Goal: Task Accomplishment & Management: Complete application form

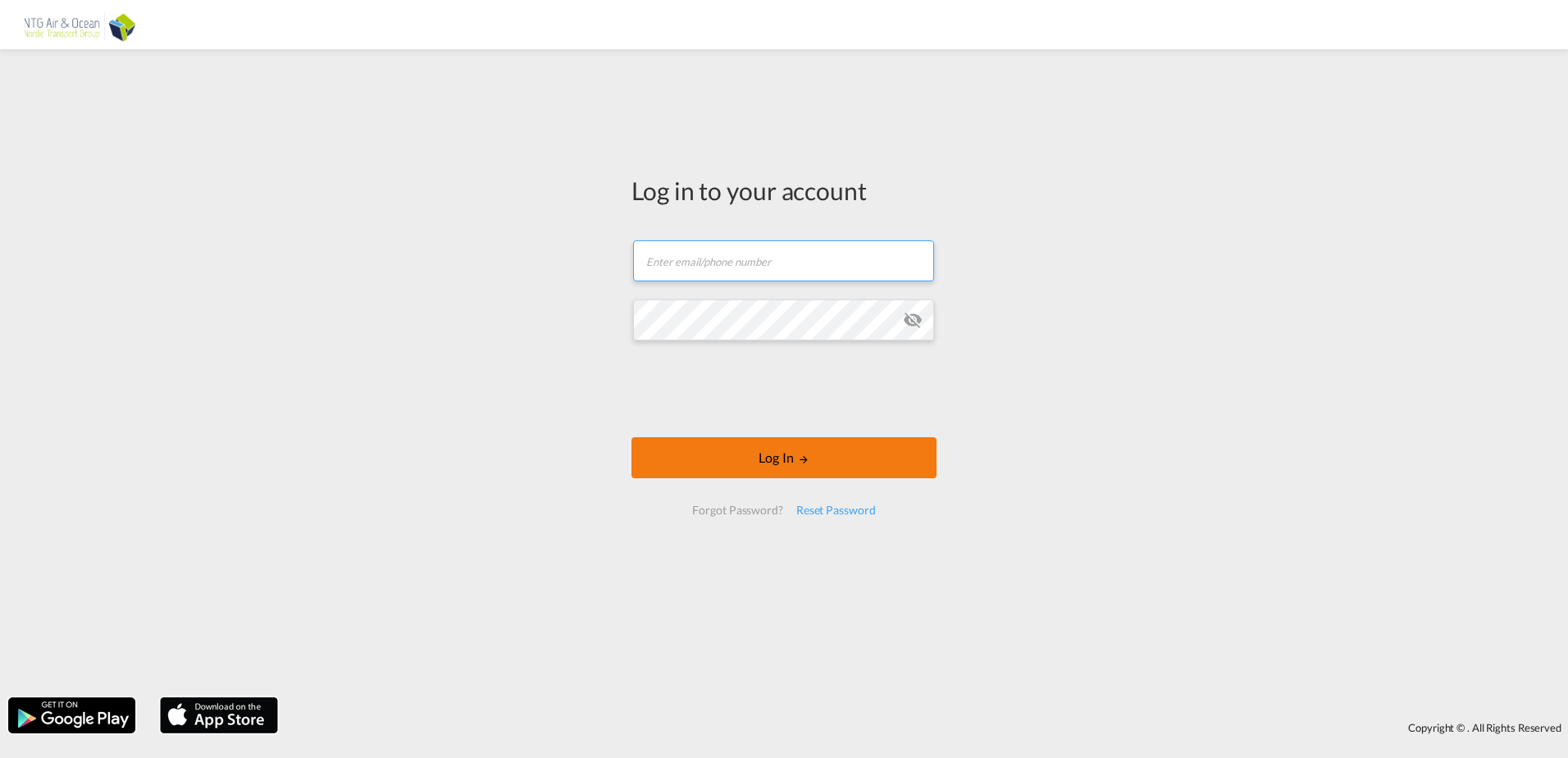
type input "kbn@ntgairocean.com"
click at [789, 462] on button "Log In" at bounding box center [784, 457] width 306 height 41
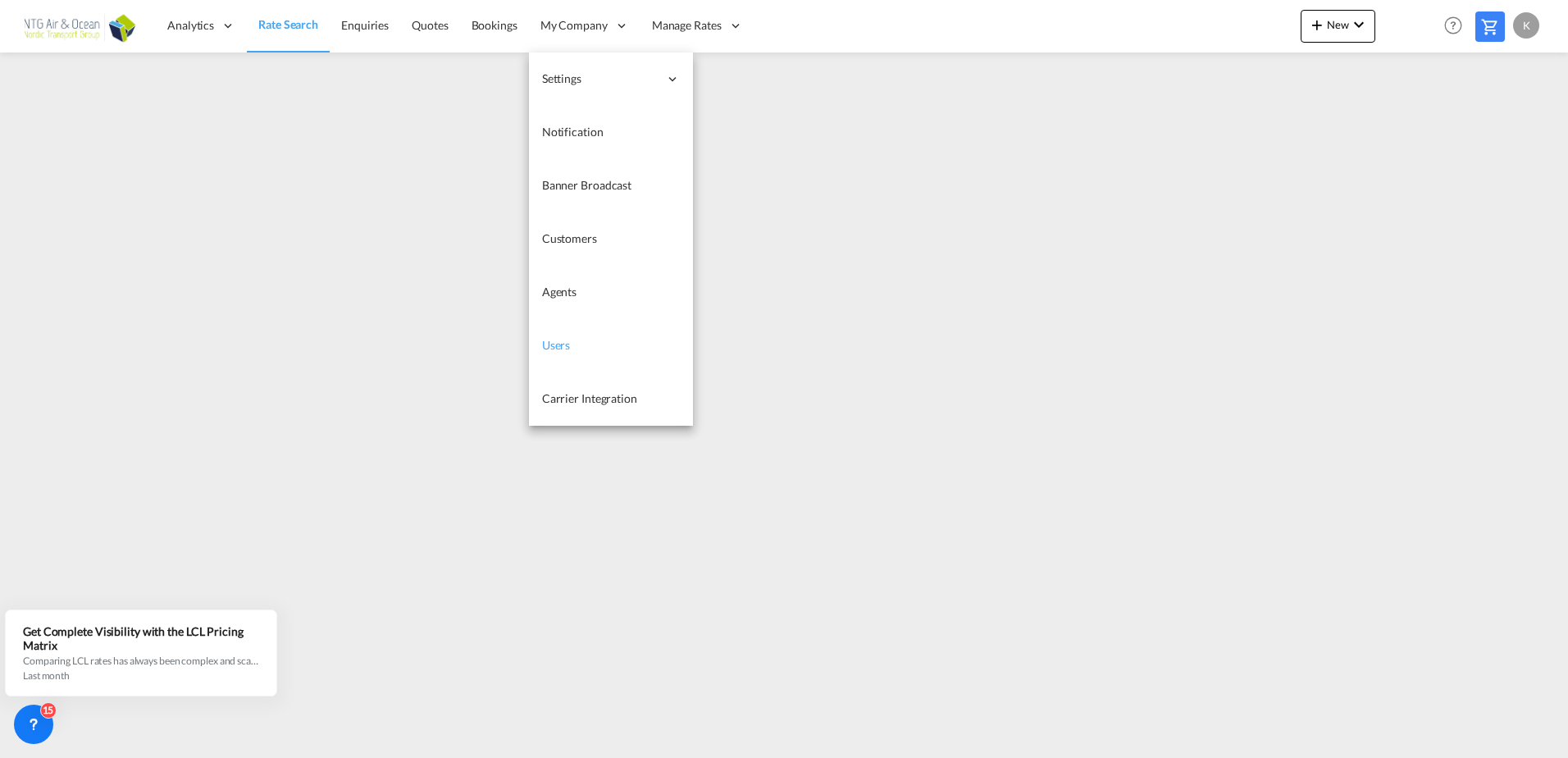
click at [579, 342] on link "Users" at bounding box center [610, 345] width 164 height 53
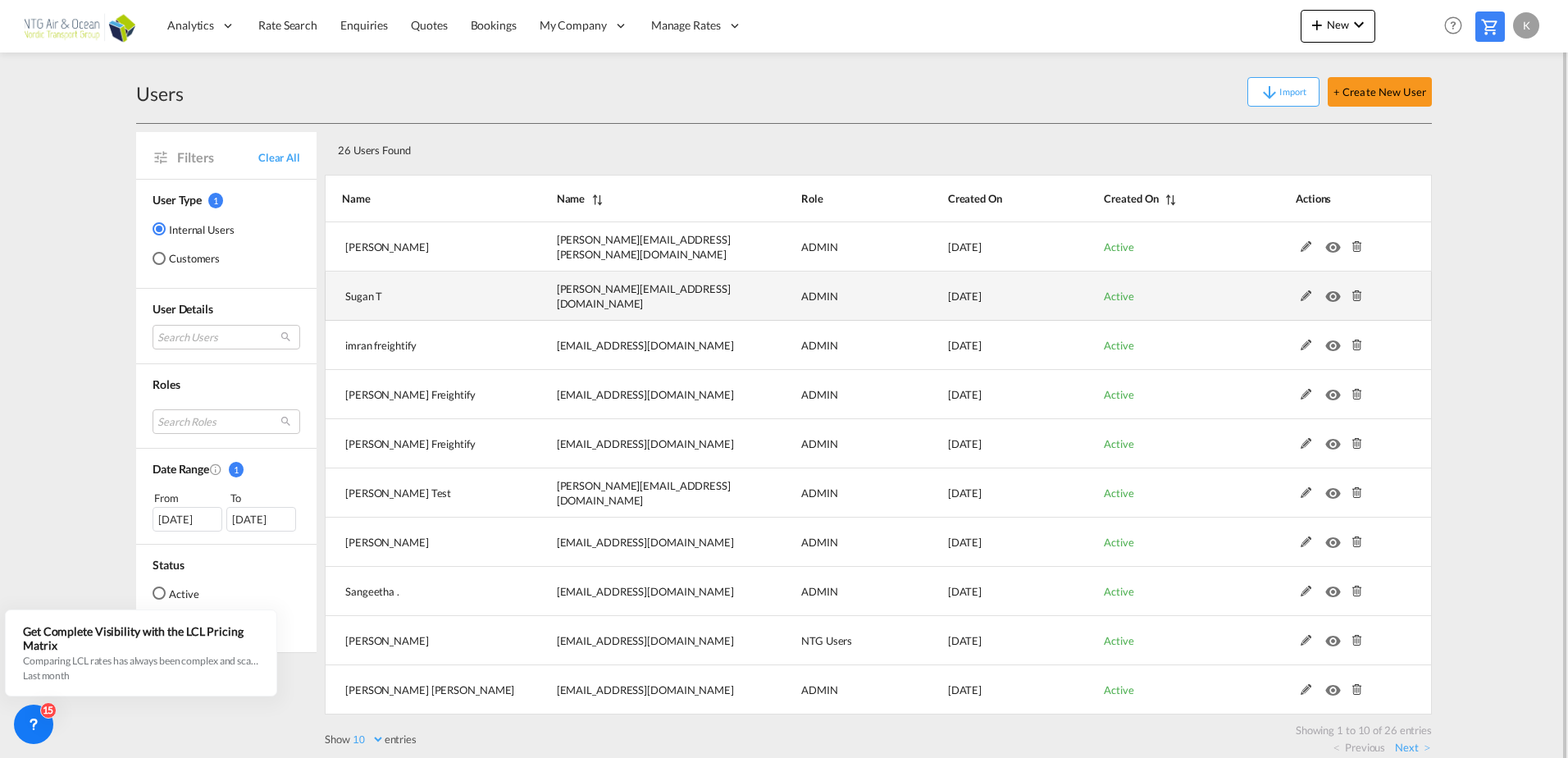
scroll to position [14, 0]
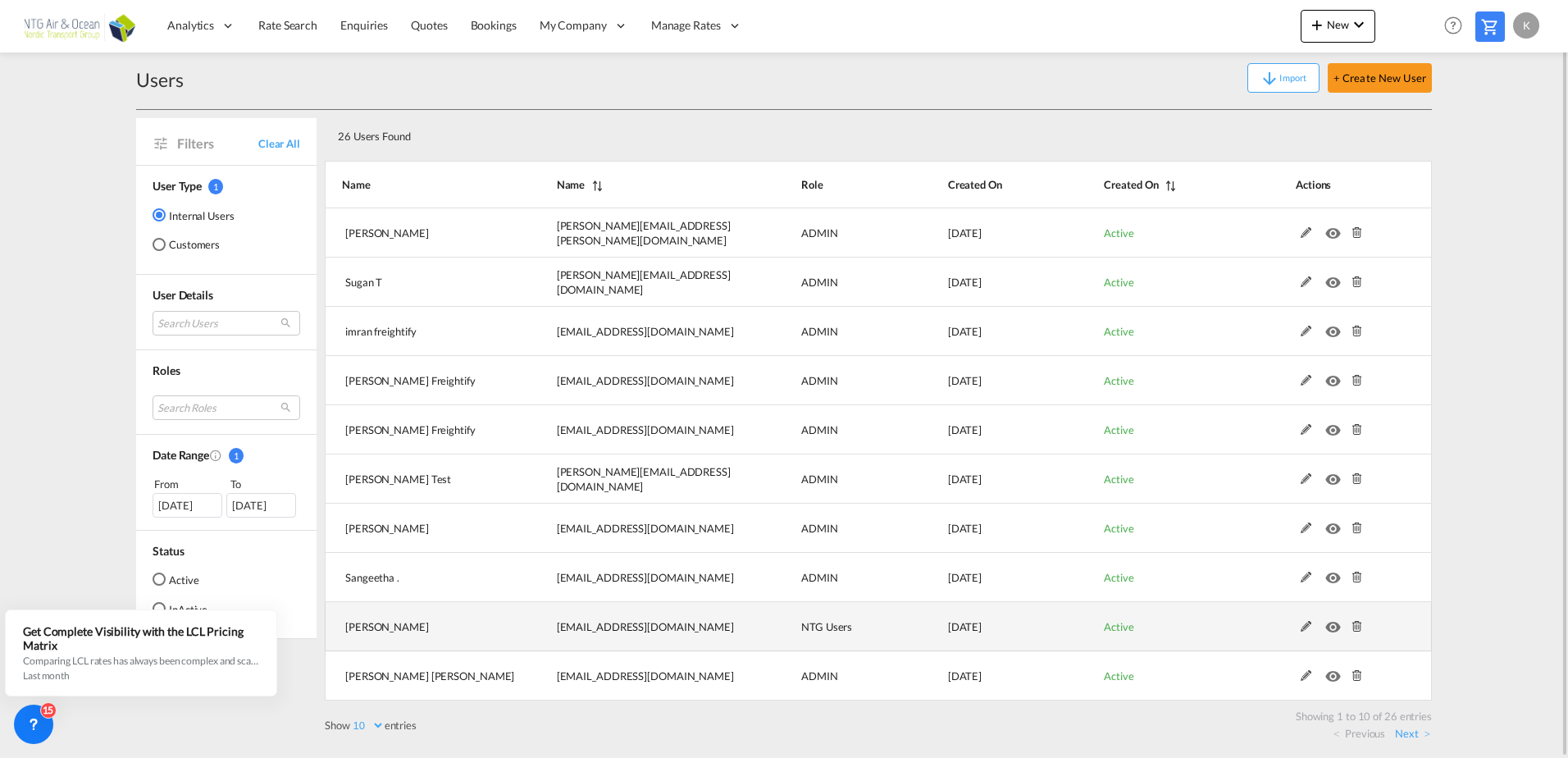
click at [1332, 628] on md-icon "icon-eye" at bounding box center [1336, 622] width 22 height 11
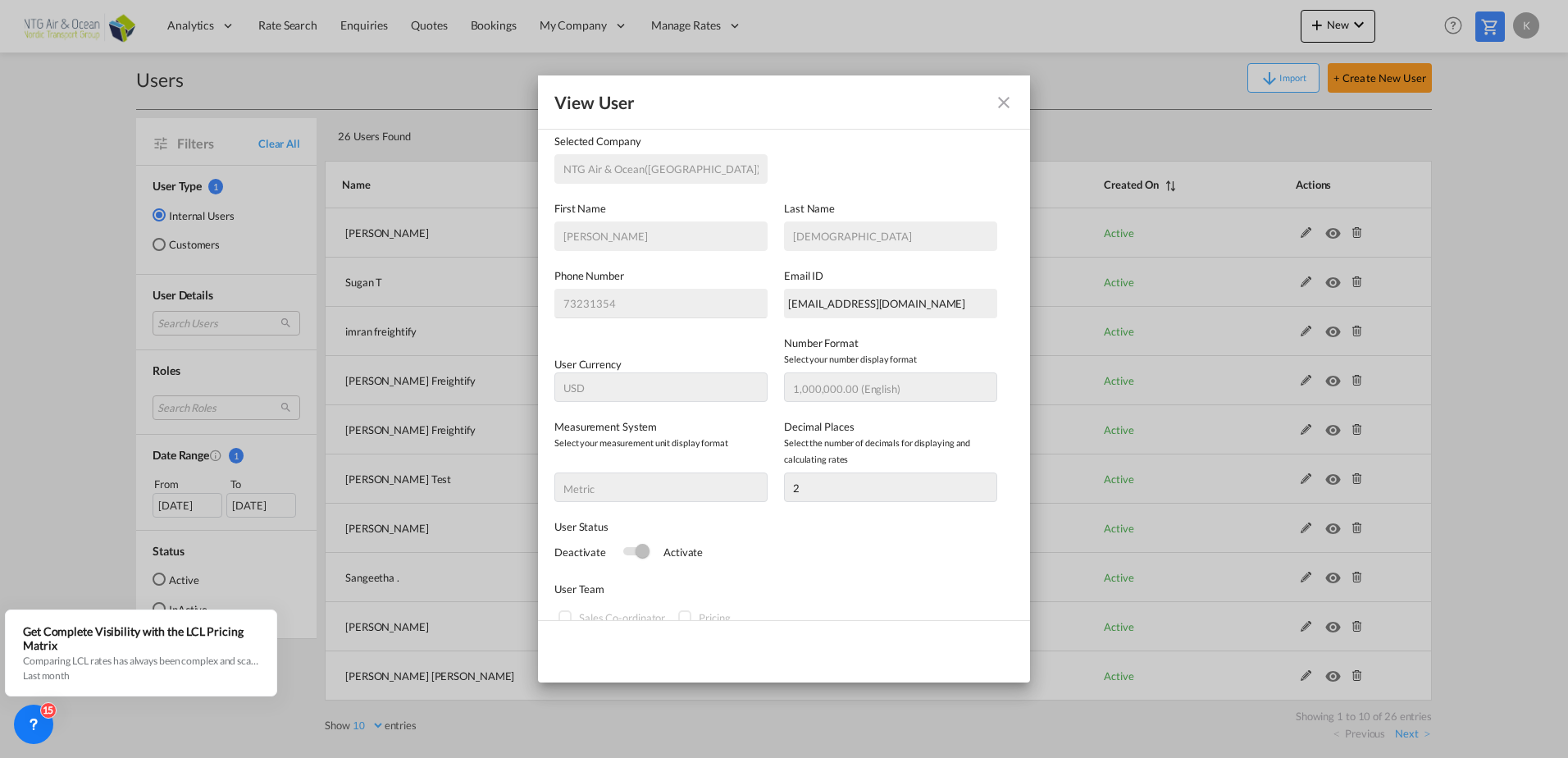
scroll to position [164, 0]
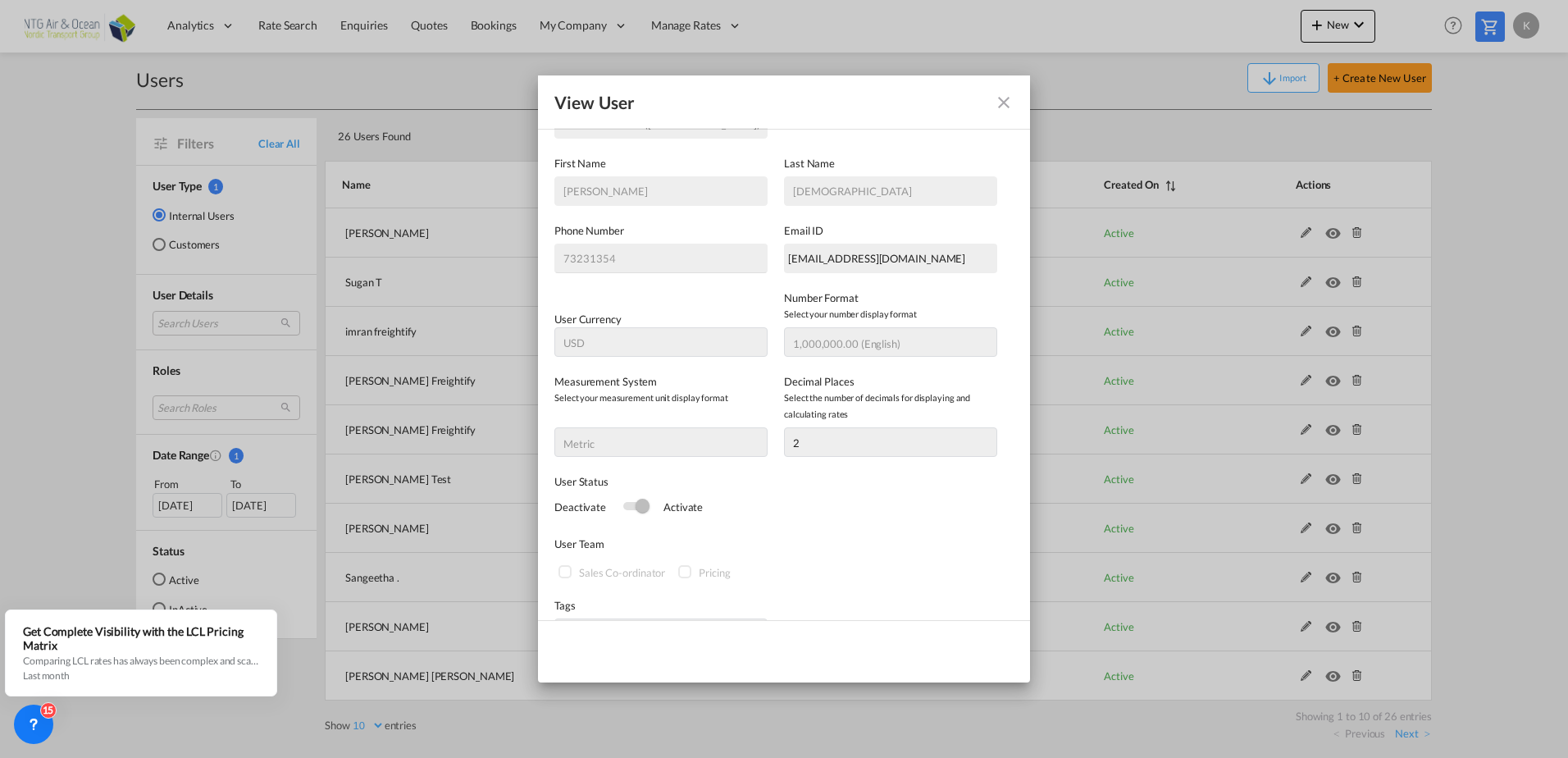
click at [994, 99] on md-icon "icon-close fg-AAA8AD" at bounding box center [1004, 102] width 20 height 20
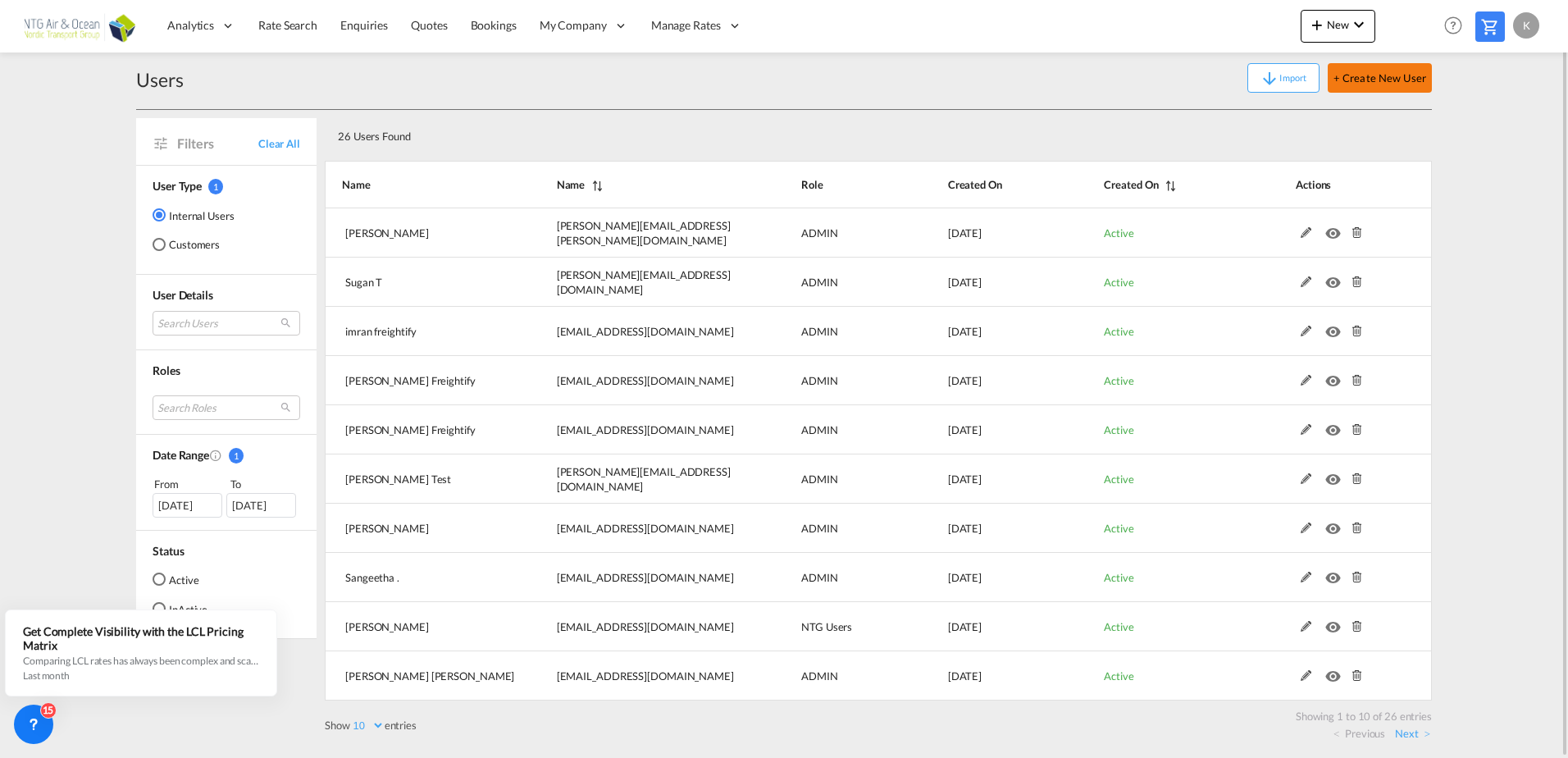
click at [1373, 72] on button "+ Create New User" at bounding box center [1380, 78] width 104 height 30
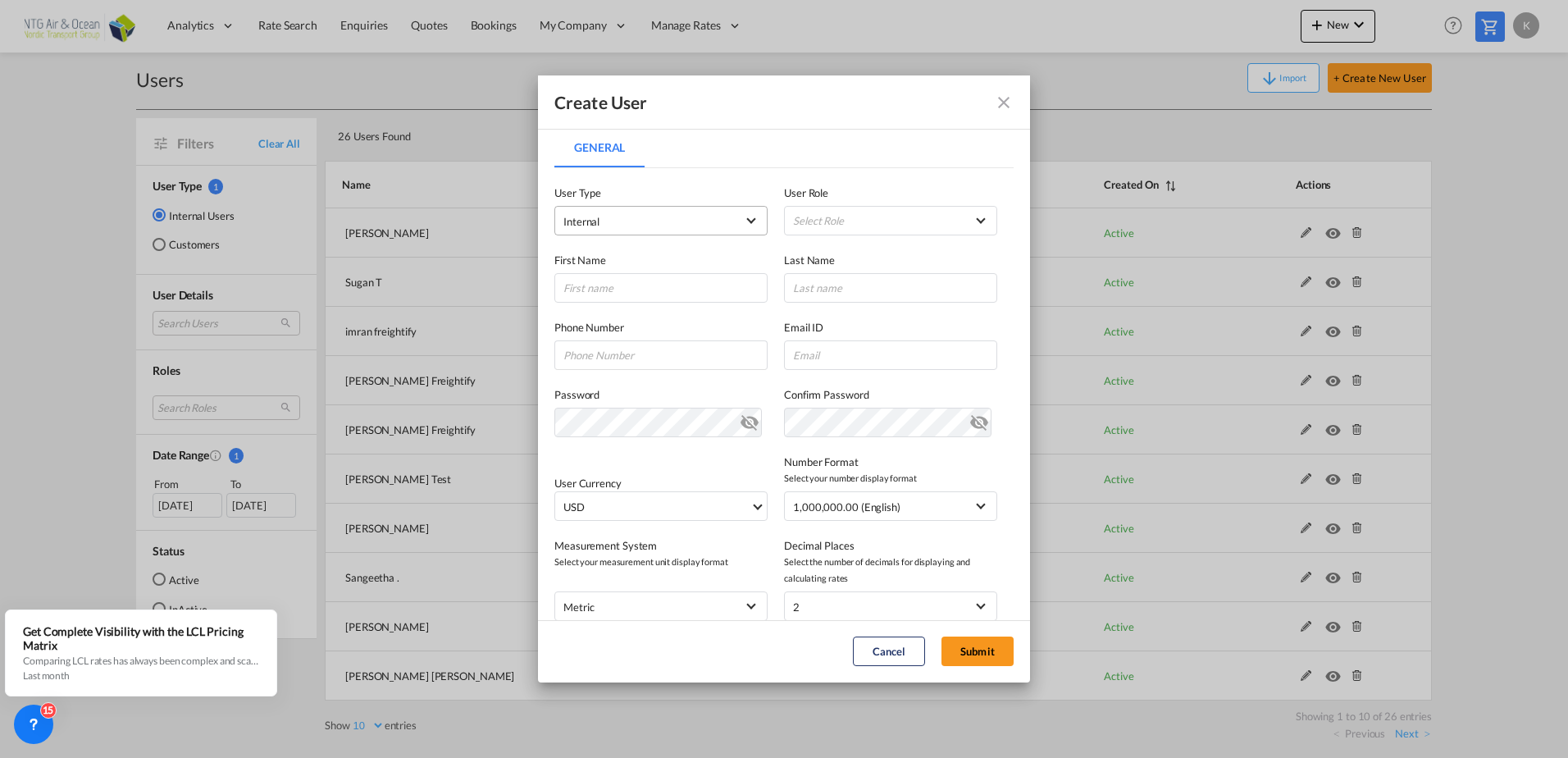
click at [733, 221] on md-select-value "Internal" at bounding box center [661, 220] width 195 height 22
click at [682, 220] on md-option "Internal" at bounding box center [660, 221] width 216 height 39
click at [901, 216] on md-select "Select Role ADMIN GLOBAL Essentials Admin GLOBAL Essentials Manager GLOBAL Esse…" at bounding box center [891, 221] width 214 height 30
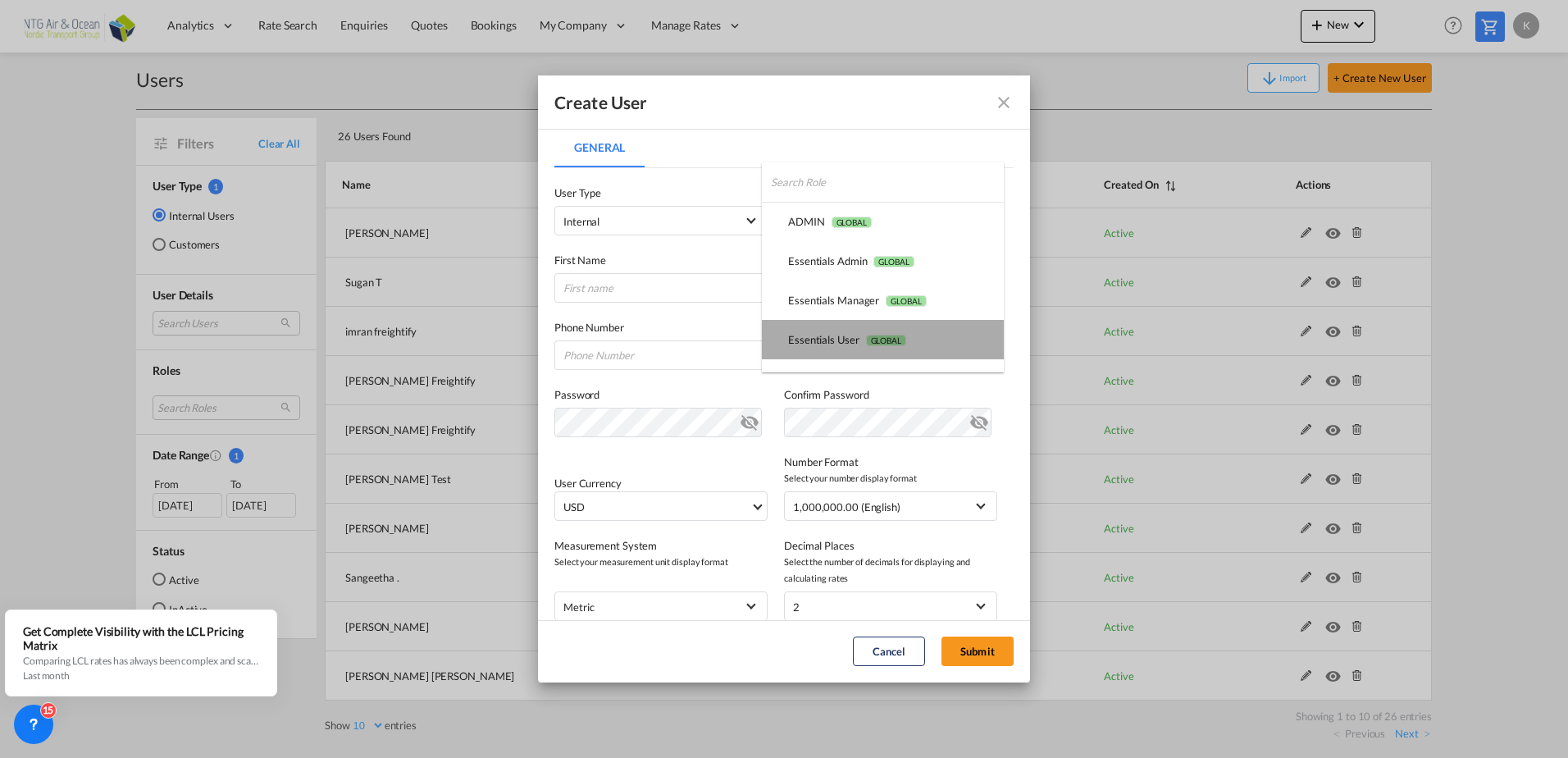
click at [891, 338] on span "GLOBAL" at bounding box center [886, 340] width 40 height 11
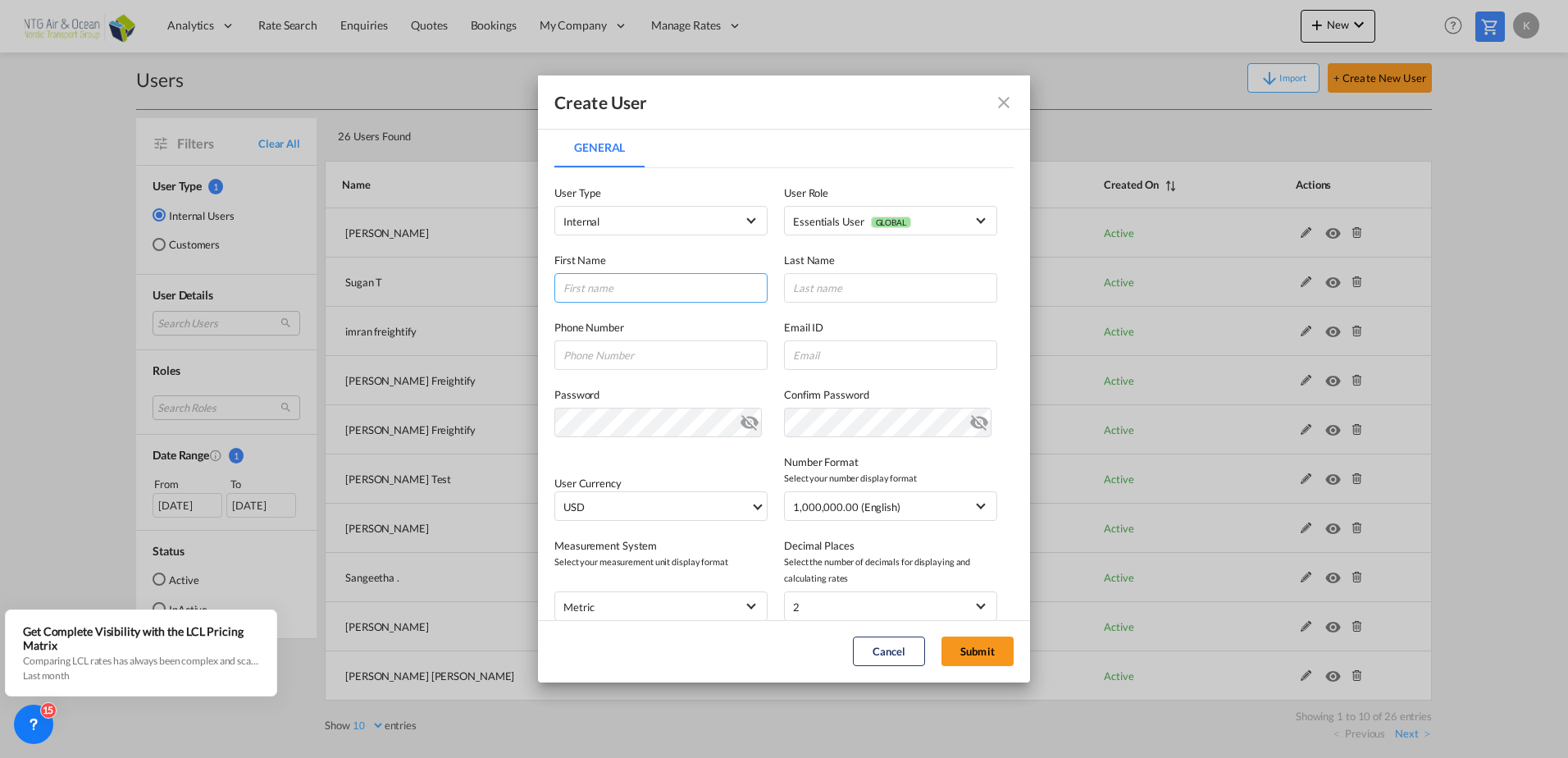
click at [674, 282] on input "General General ..." at bounding box center [662, 288] width 214 height 30
type input "Søren"
type input "Ebbesen"
click at [865, 364] on input "General General ..." at bounding box center [891, 355] width 214 height 30
click at [836, 356] on input "General General ..." at bounding box center [891, 355] width 214 height 30
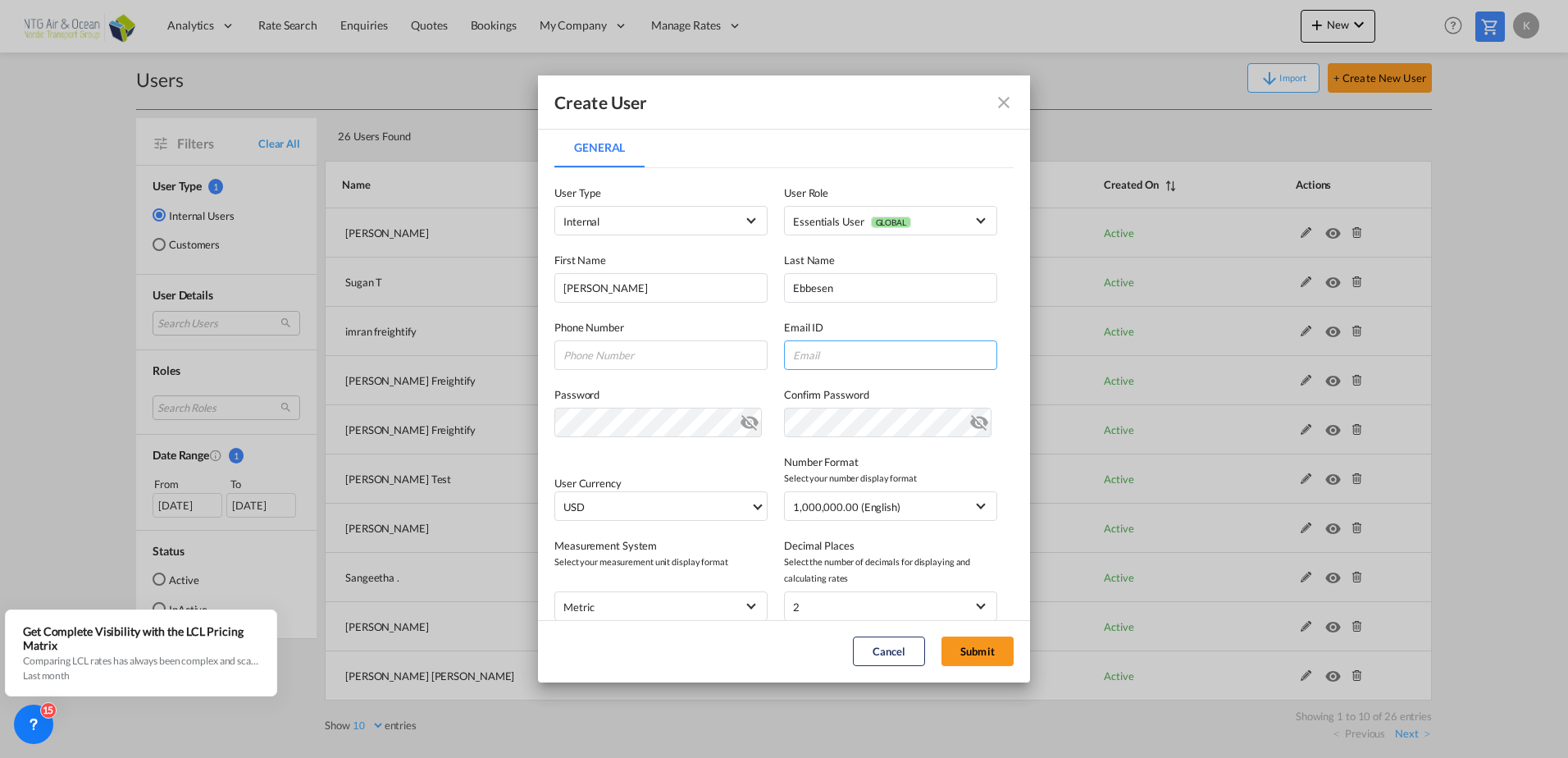
paste input "seb@ntgairocean.com"
type input "seb@ntgairocean.com"
click at [654, 364] on input "General General ..." at bounding box center [662, 355] width 214 height 30
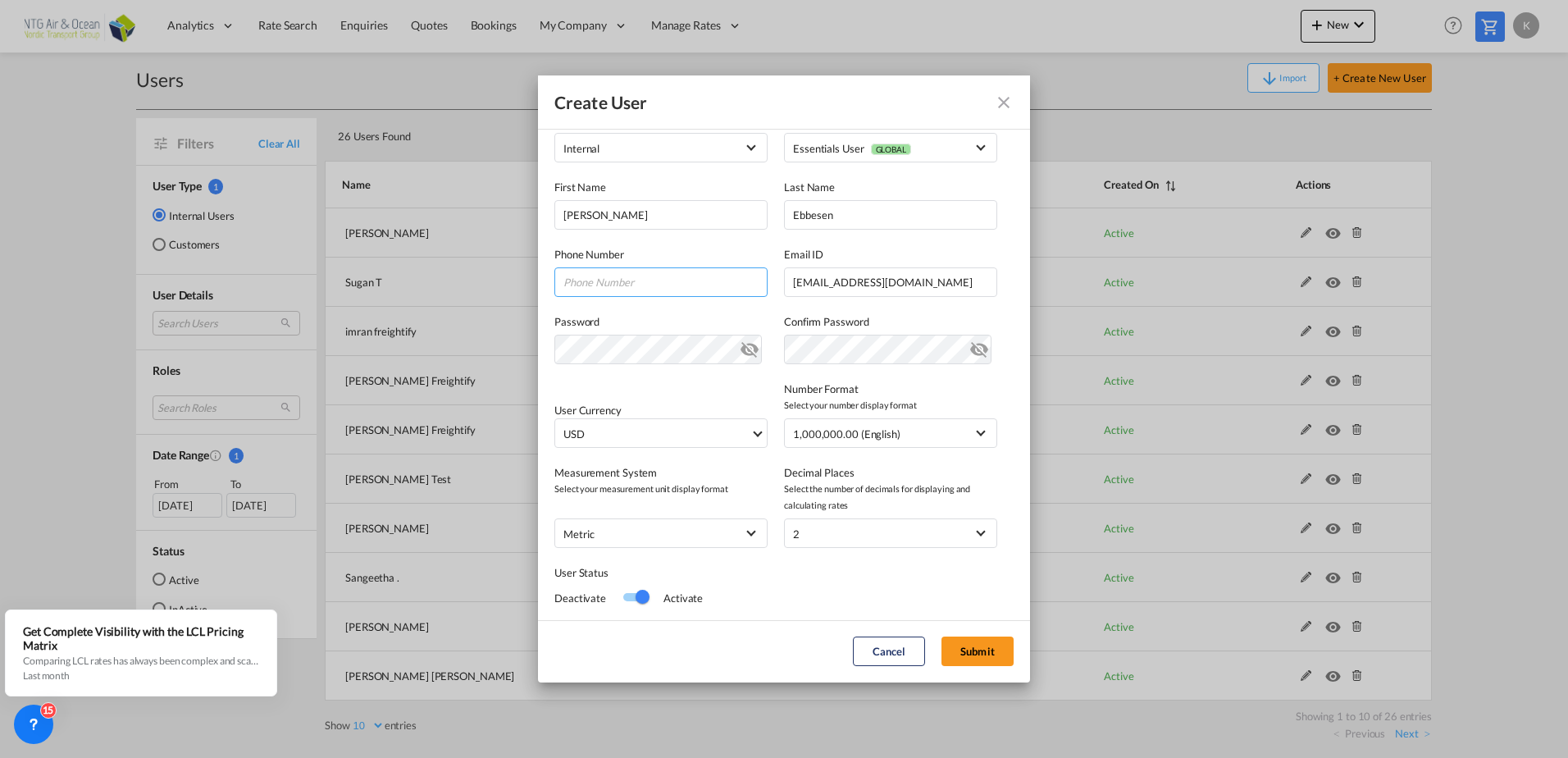
scroll to position [82, 0]
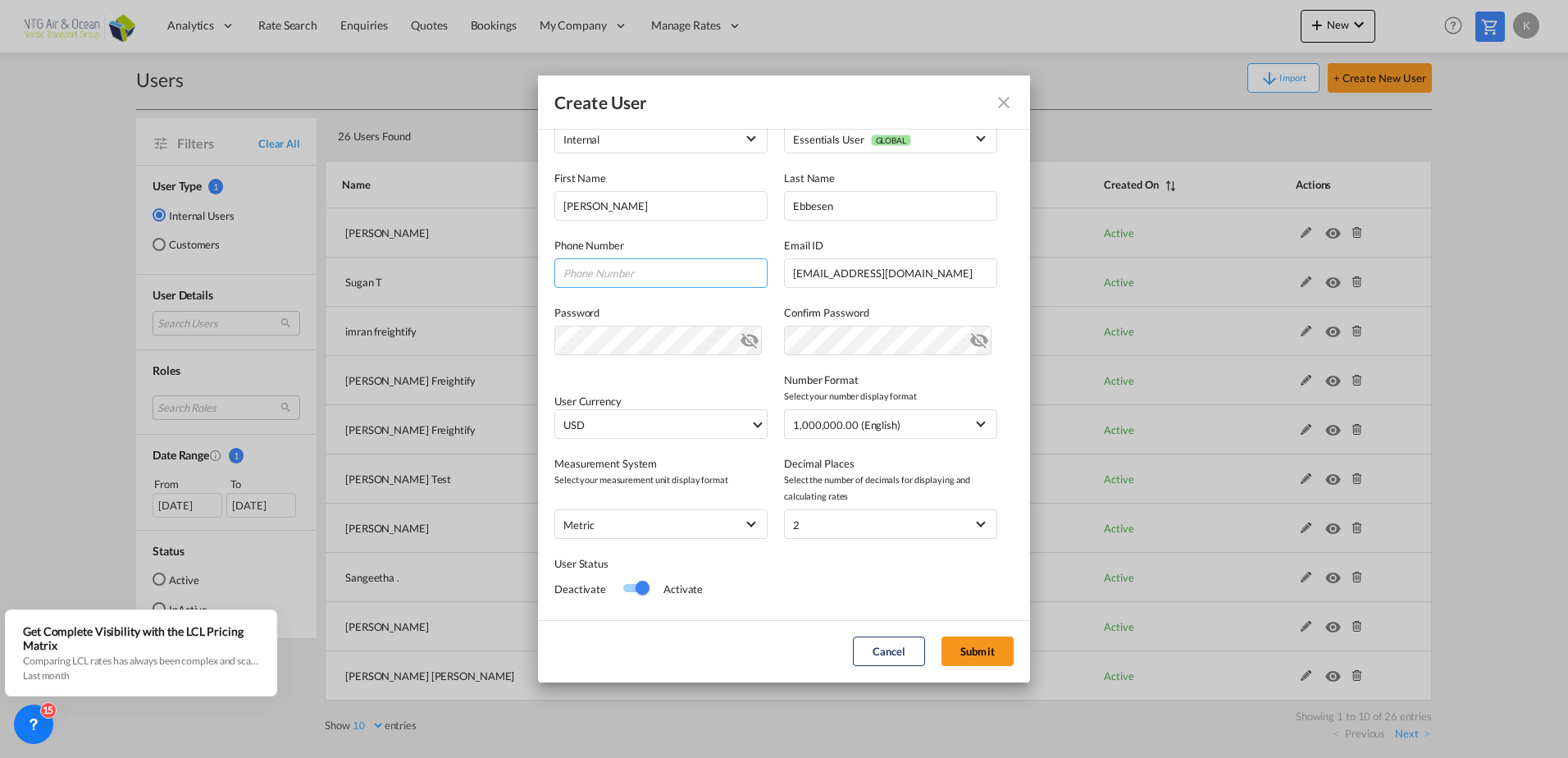
click at [670, 266] on input "General General ..." at bounding box center [662, 274] width 214 height 30
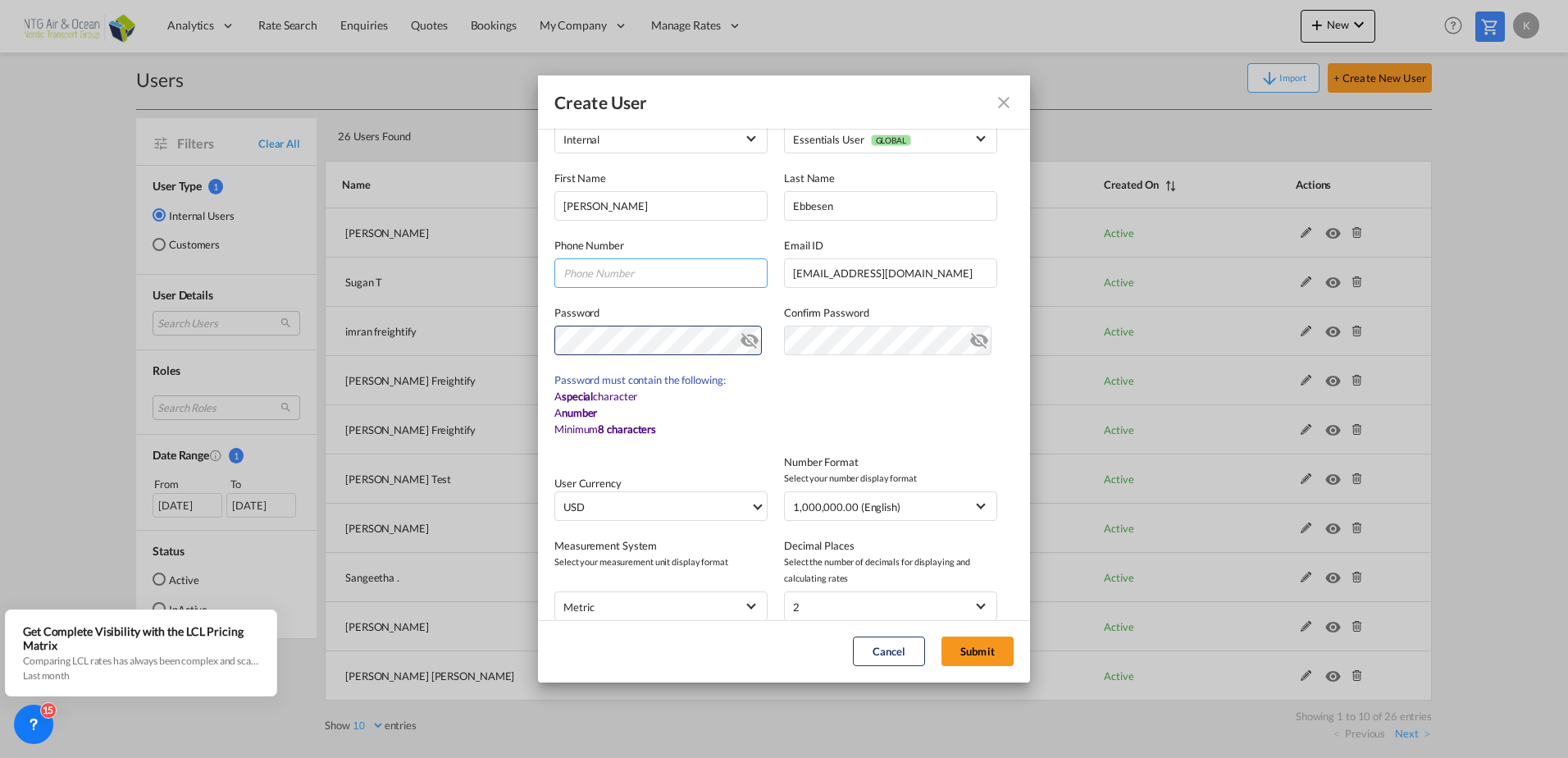
click at [650, 264] on input "General General ..." at bounding box center [662, 274] width 214 height 30
click at [745, 344] on md-icon "icon-eye-off" at bounding box center [749, 336] width 20 height 20
click at [478, 332] on div "Create User General General User Type Internal User Role Essentials User GLOBAL…" at bounding box center [784, 379] width 1568 height 758
click at [486, 332] on div "Create User General General User Type Internal User Role Essentials User GLOBAL…" at bounding box center [784, 379] width 1568 height 758
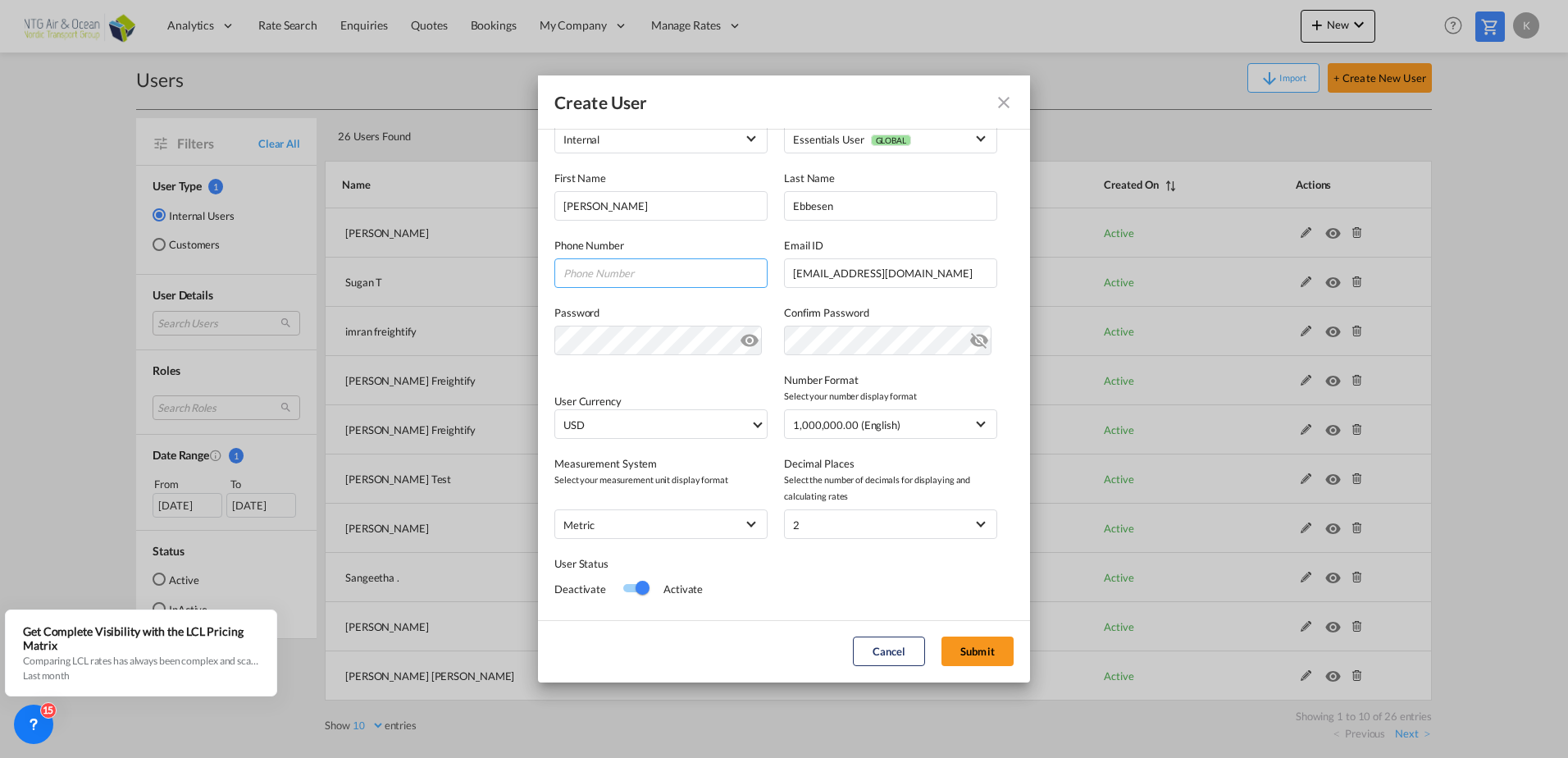
click at [706, 286] on input "General General ..." at bounding box center [662, 274] width 214 height 30
type input "28138358"
click at [988, 644] on button "Submit" at bounding box center [978, 651] width 72 height 30
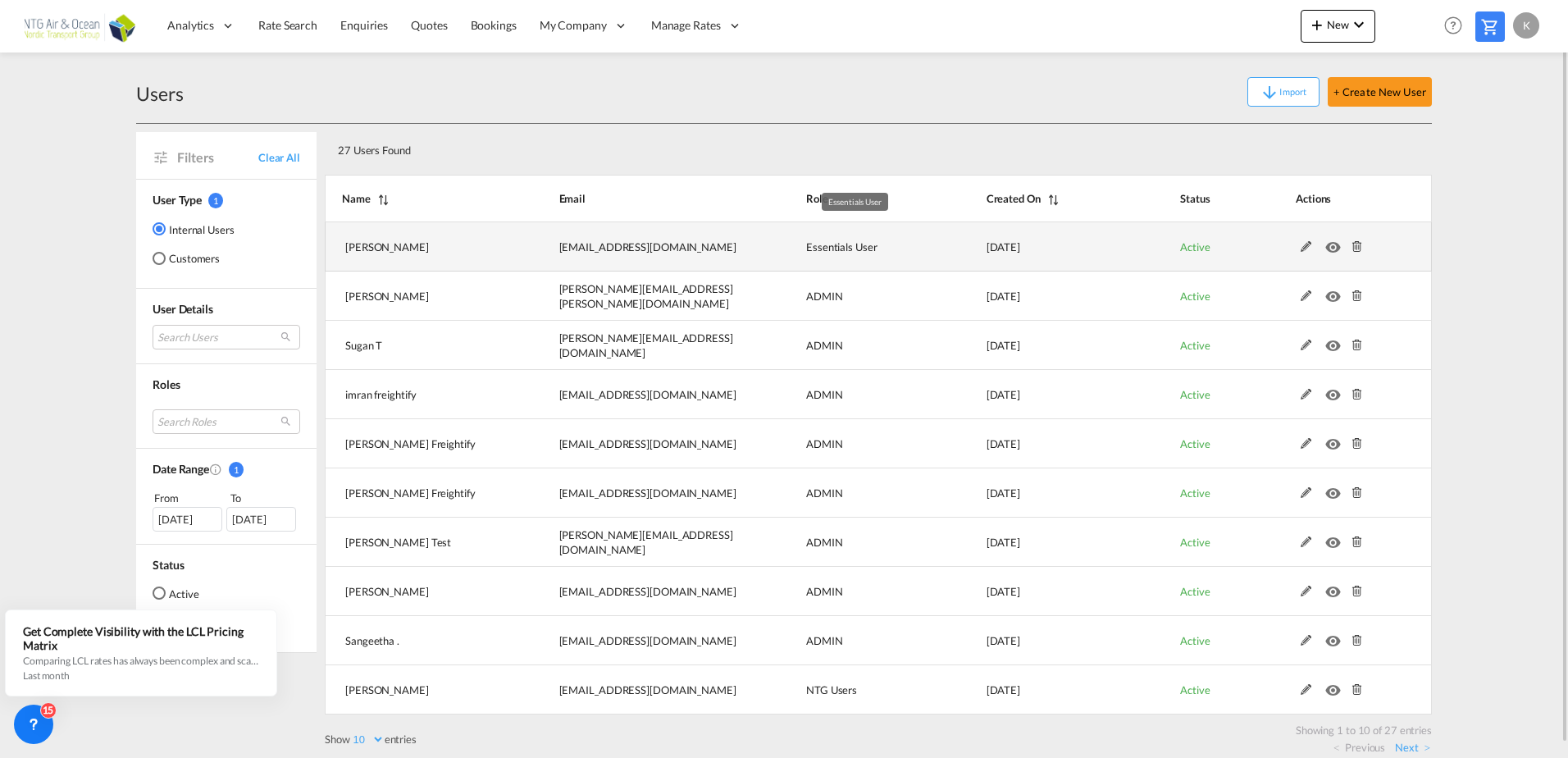
scroll to position [14, 0]
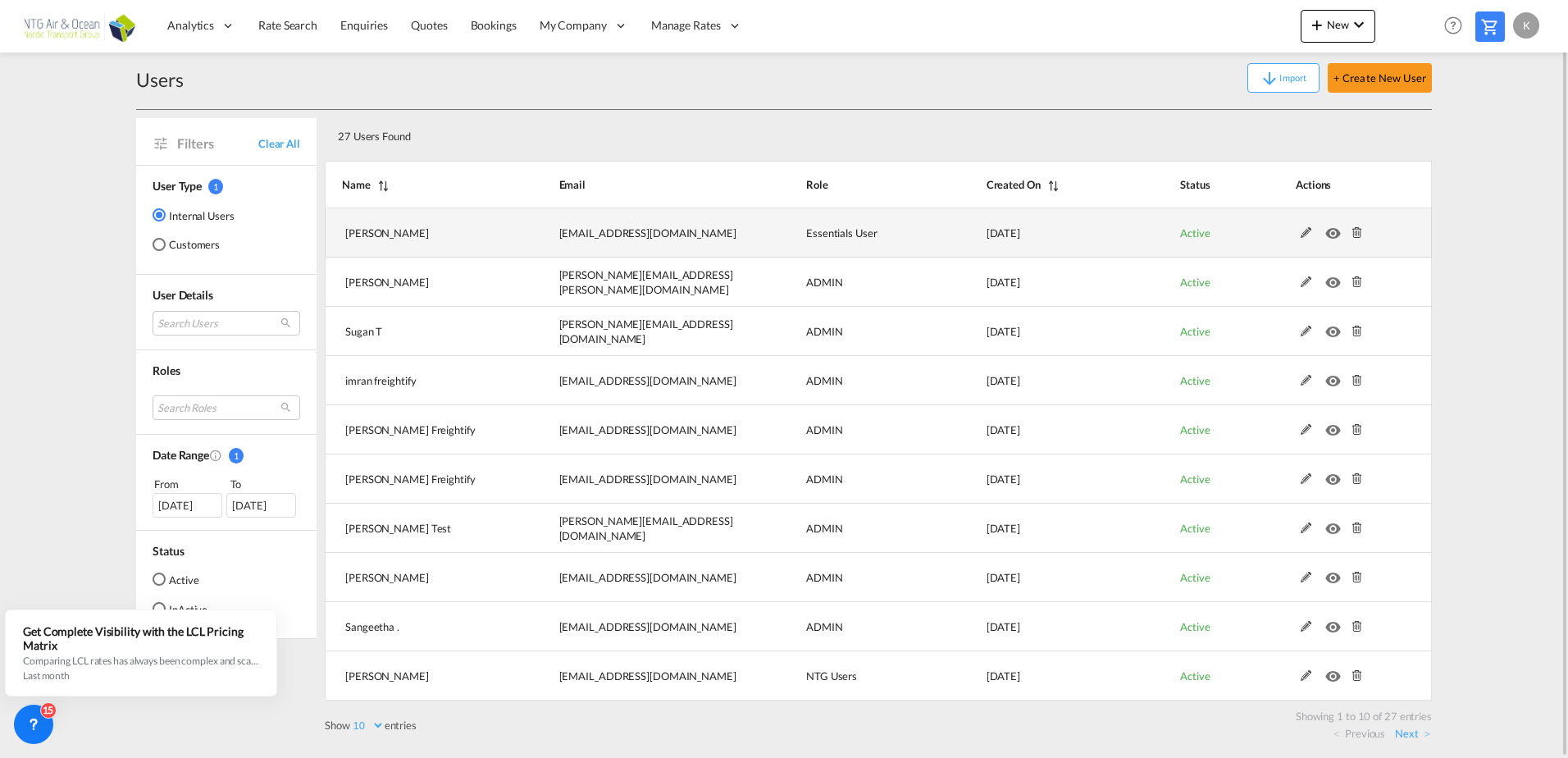
click at [1299, 237] on md-icon at bounding box center [1307, 232] width 22 height 11
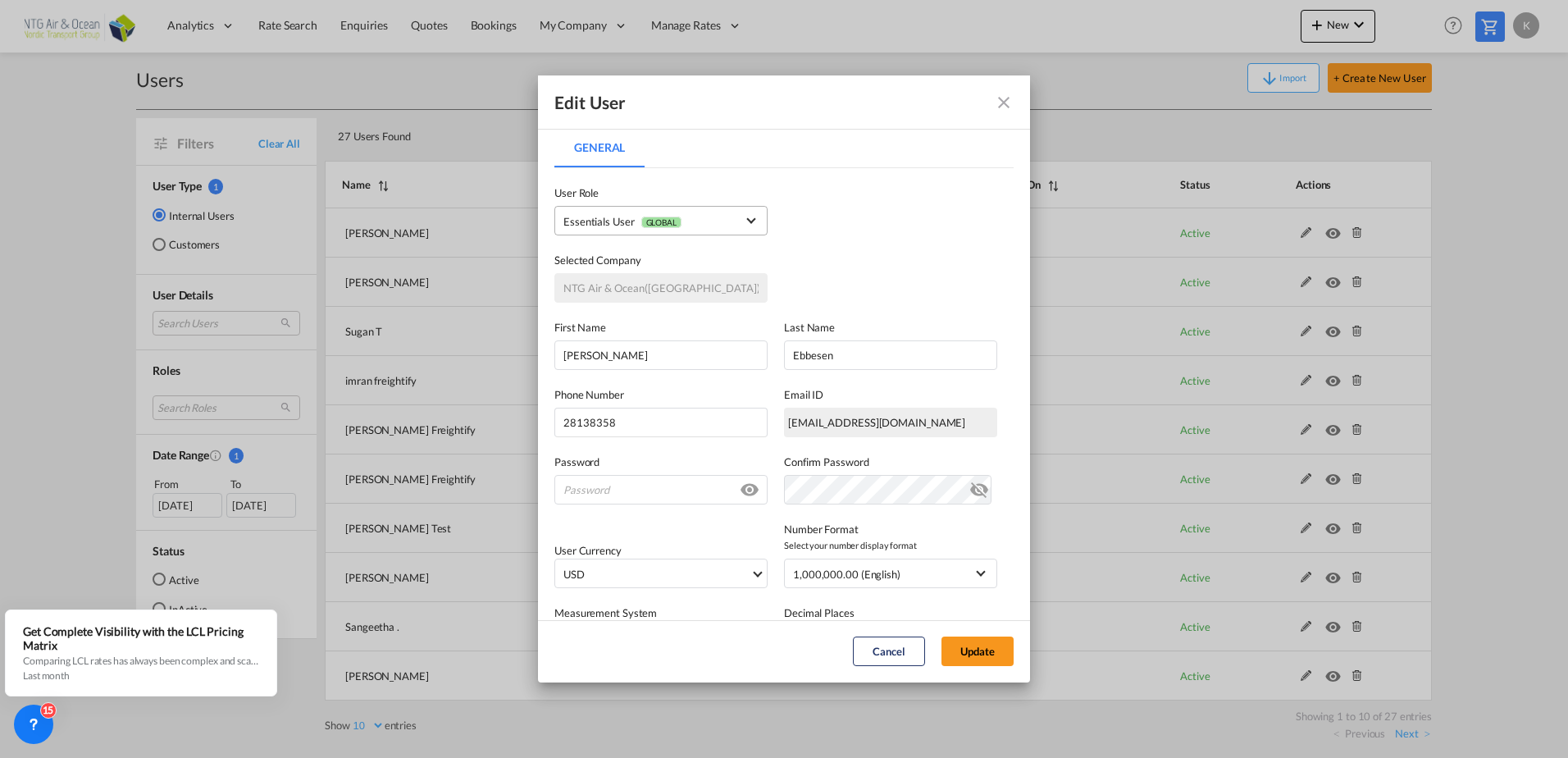
click at [726, 230] on span "Essentials User GLOBAL" at bounding box center [650, 222] width 172 height 17
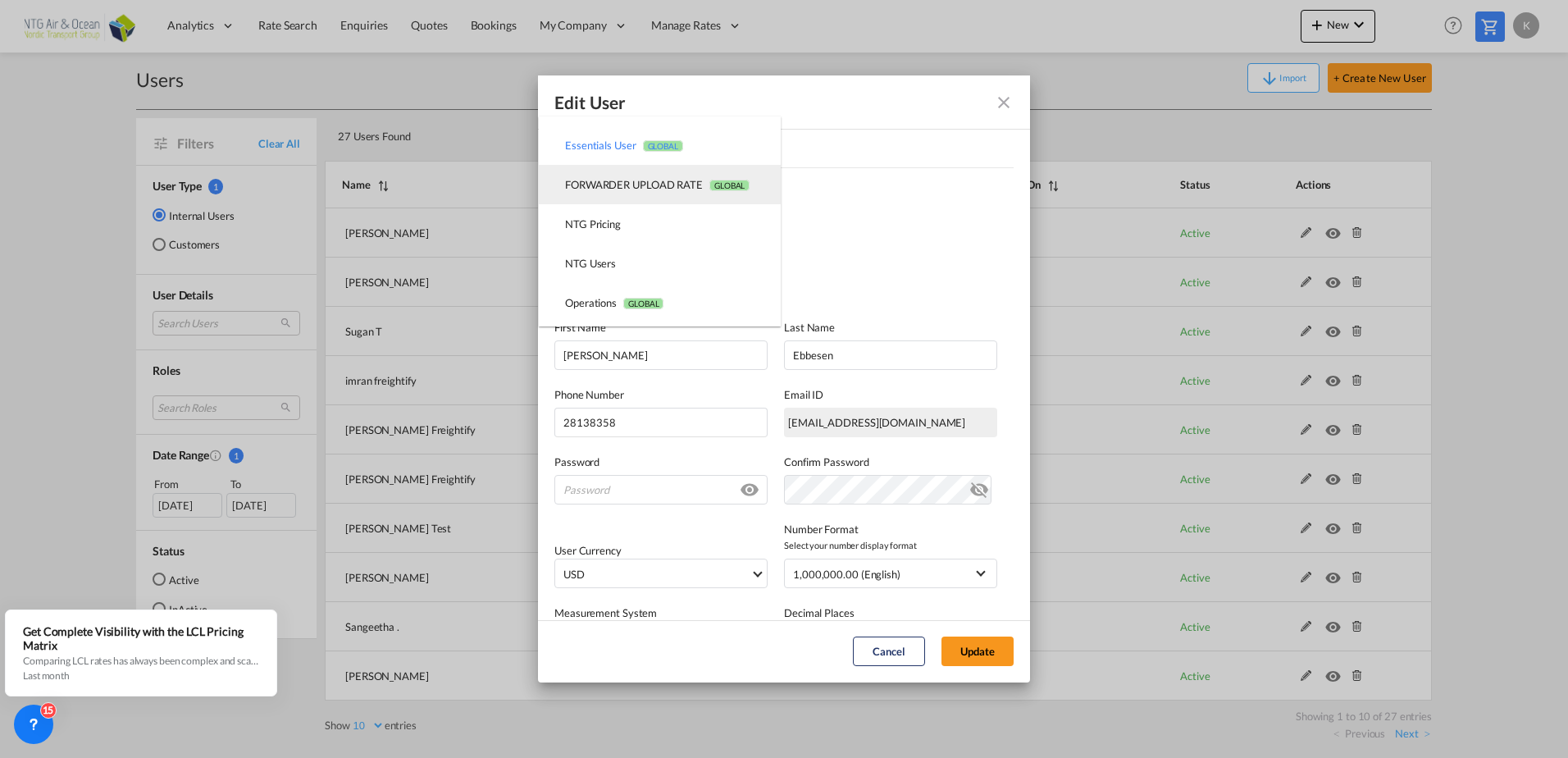
scroll to position [236, 0]
click at [638, 182] on md-option "NTG Users USER_DEFINED" at bounding box center [660, 175] width 242 height 39
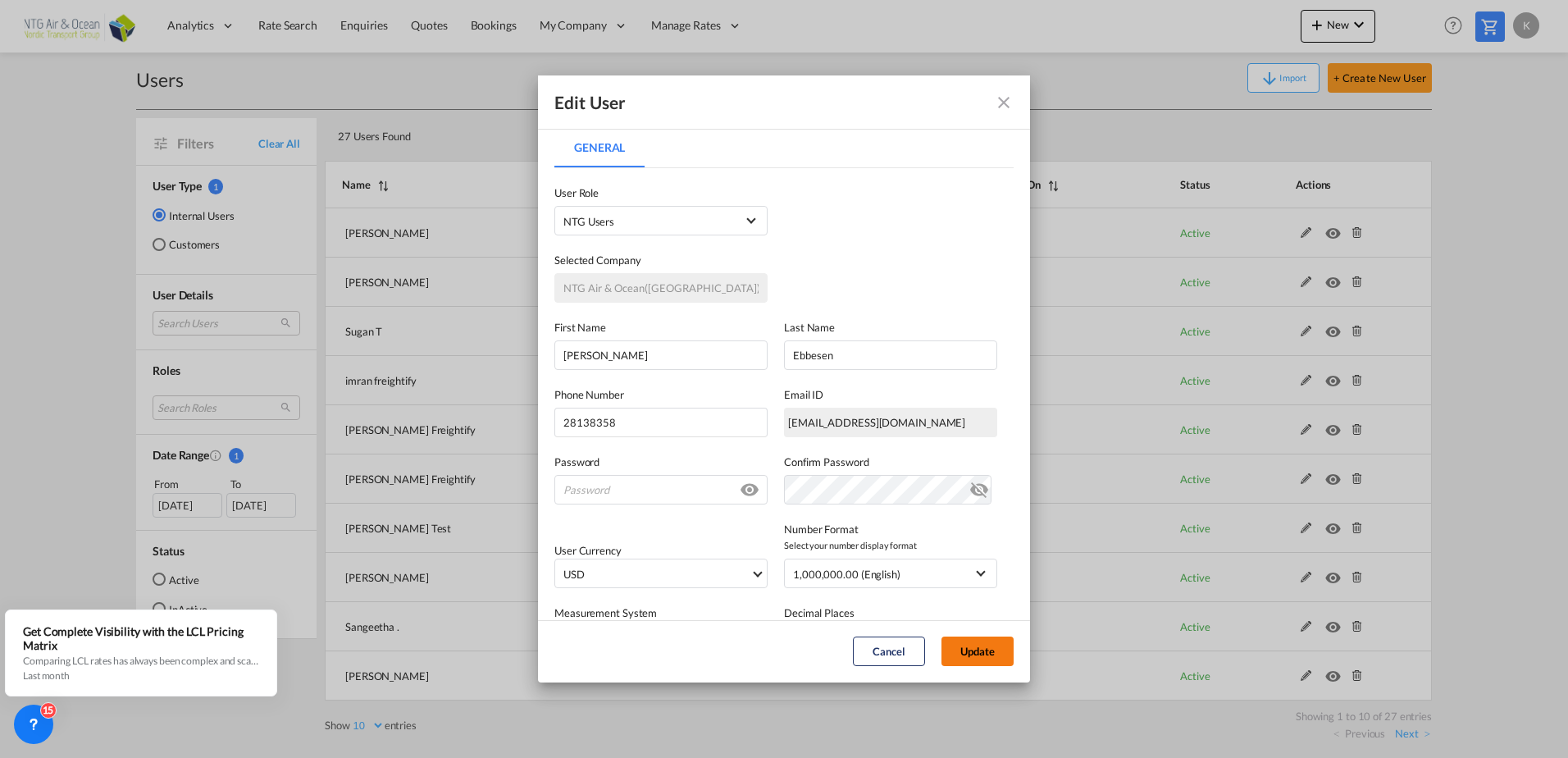
click at [981, 640] on button "Update" at bounding box center [978, 651] width 72 height 30
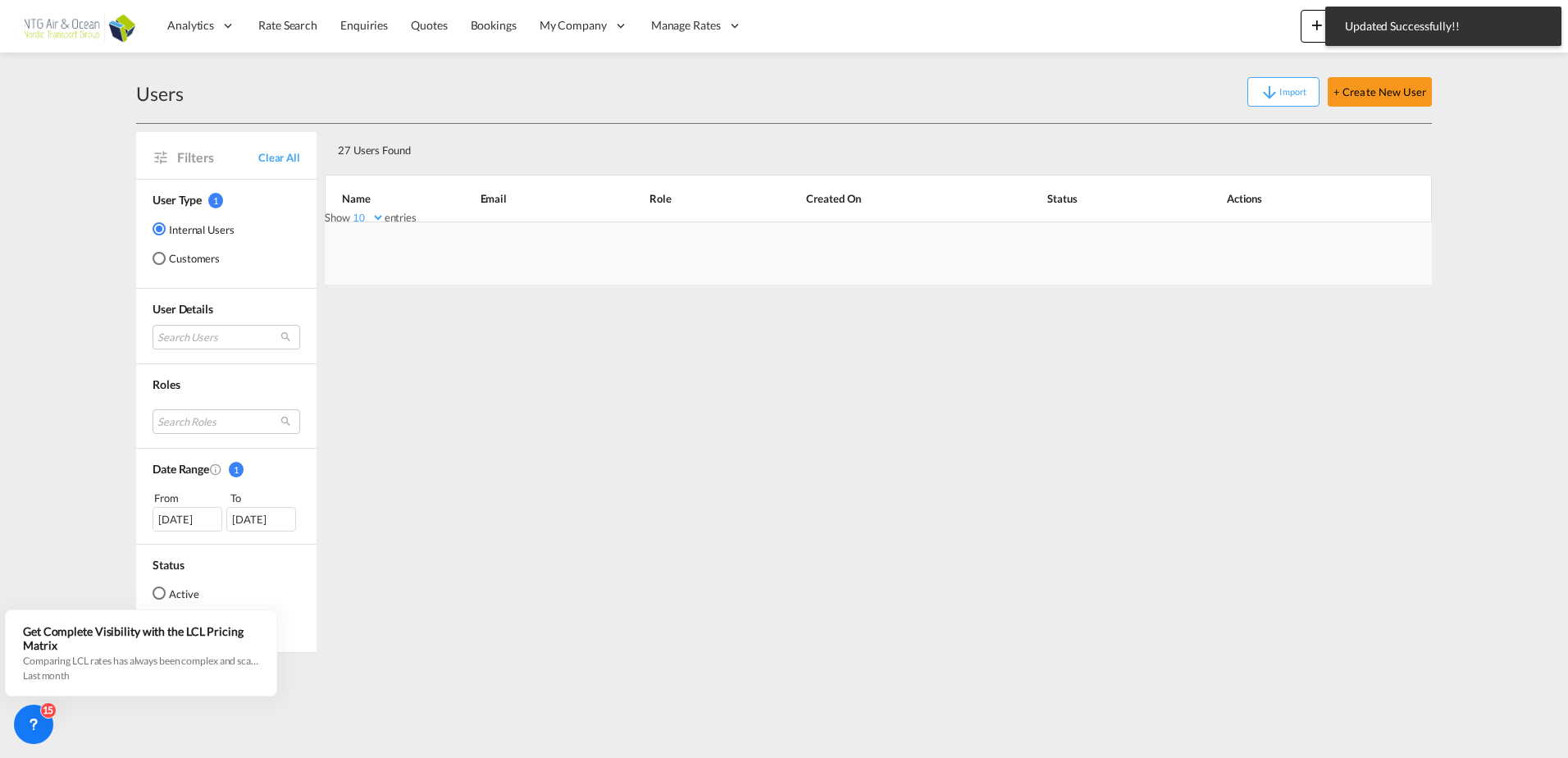
scroll to position [0, 0]
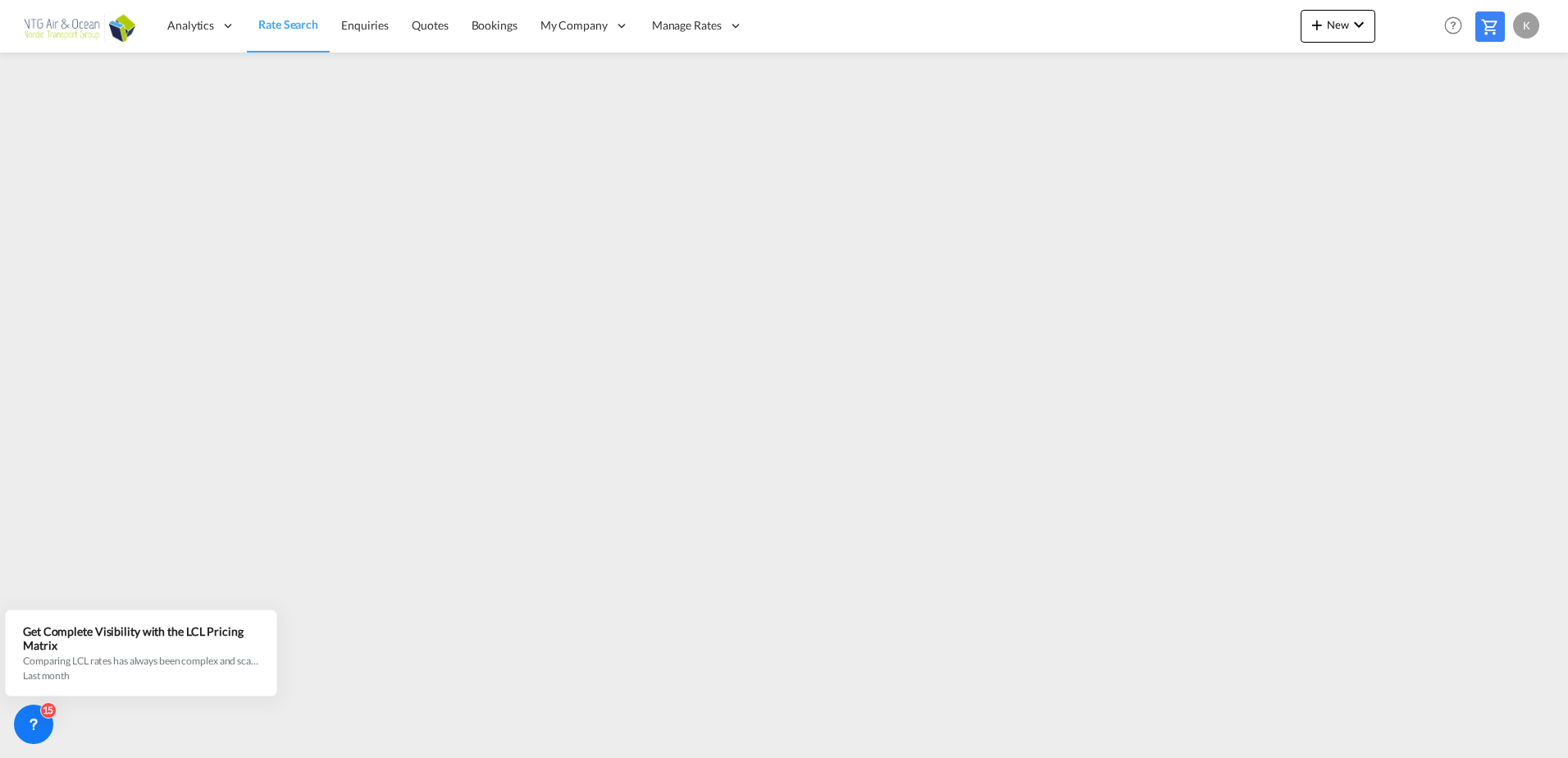
click at [1523, 30] on div "K" at bounding box center [1527, 25] width 26 height 26
click at [566, 31] on md-backdrop at bounding box center [784, 379] width 1568 height 758
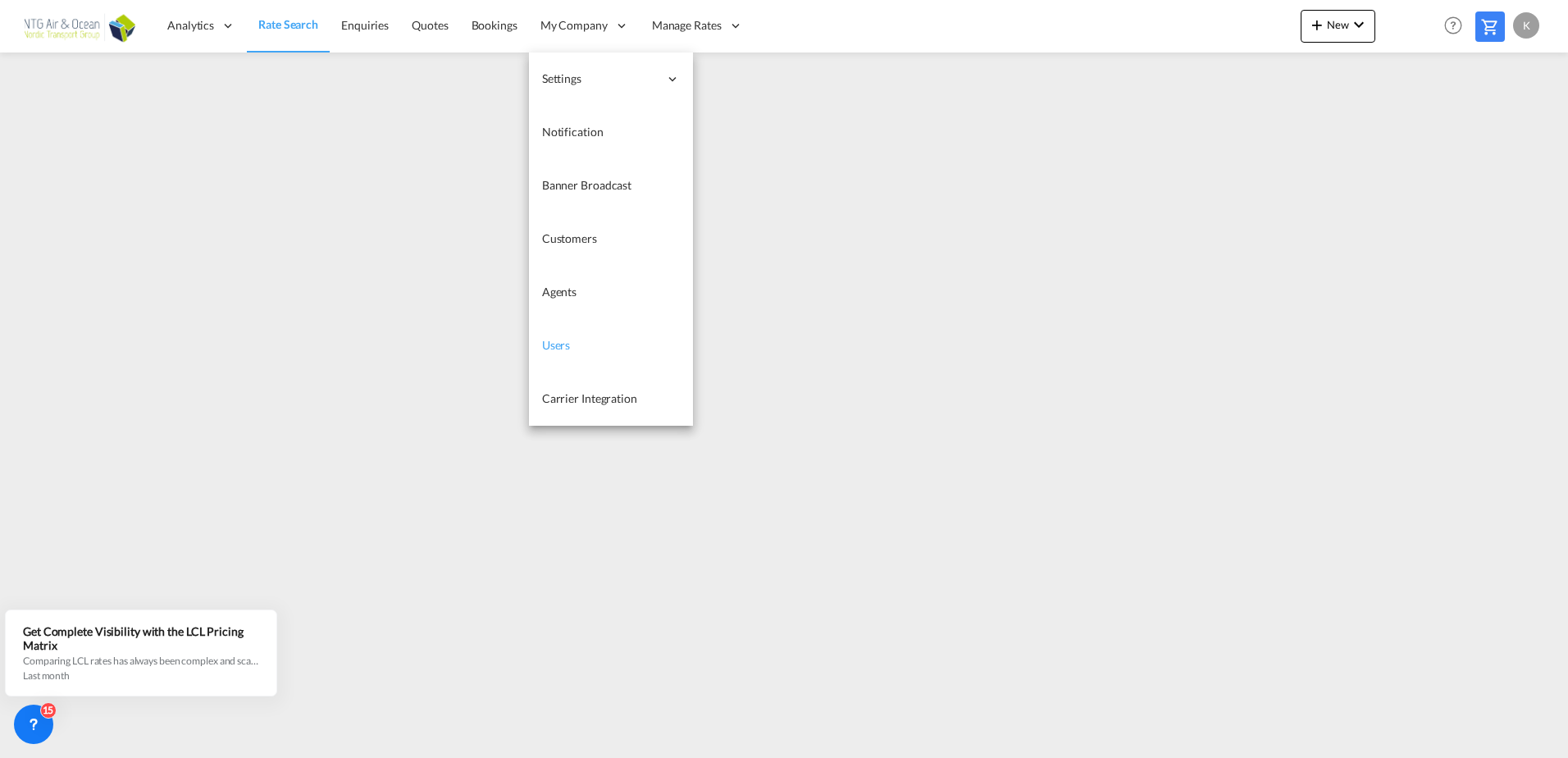
click at [594, 342] on link "Users" at bounding box center [610, 345] width 164 height 53
